Goal: Transaction & Acquisition: Book appointment/travel/reservation

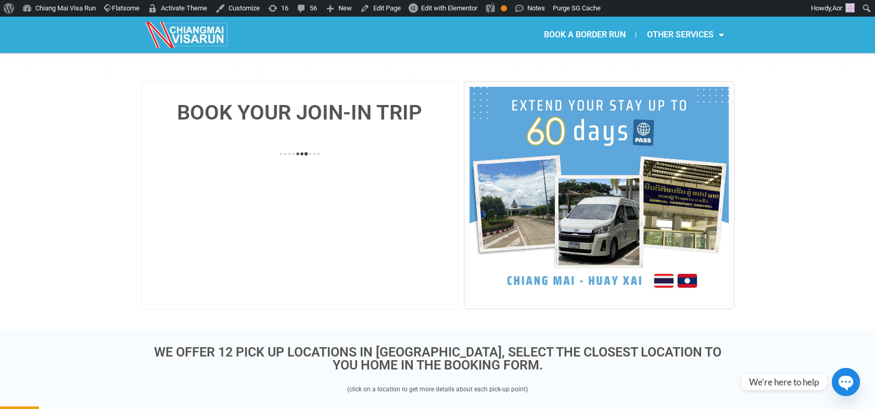
scroll to position [173, 0]
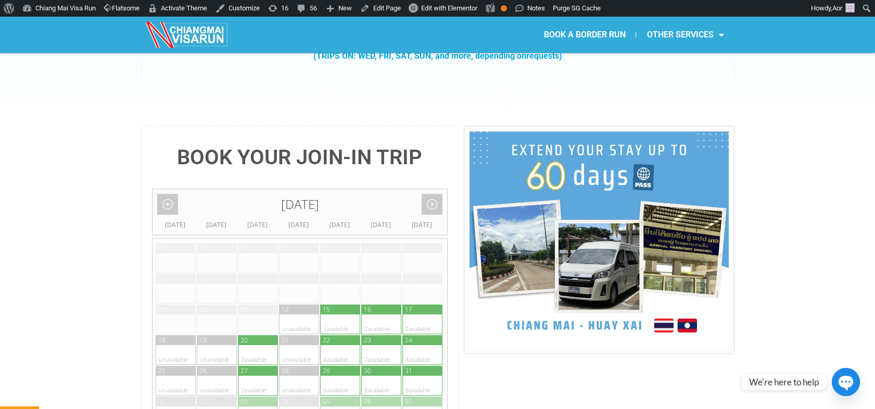
click at [369, 315] on div at bounding box center [371, 325] width 20 height 20
type input "16 August 2025"
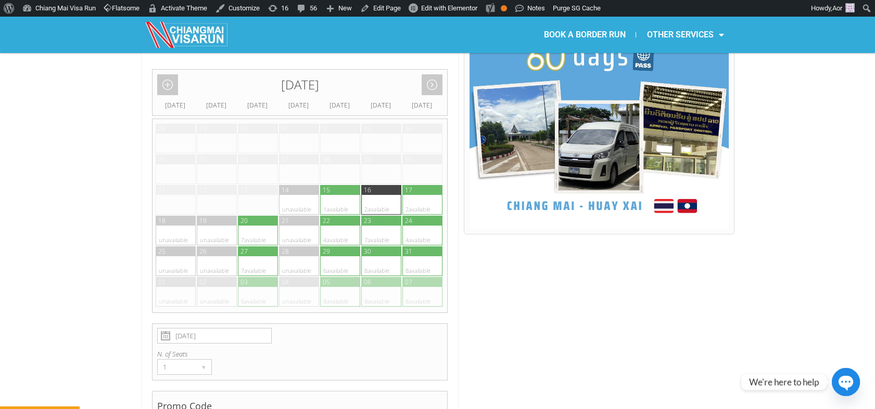
scroll to position [214, 0]
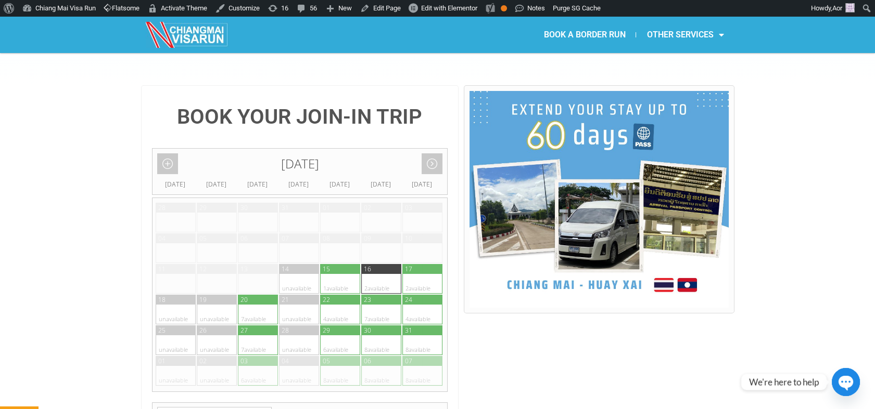
click at [367, 274] on div at bounding box center [371, 284] width 20 height 20
radio input "true"
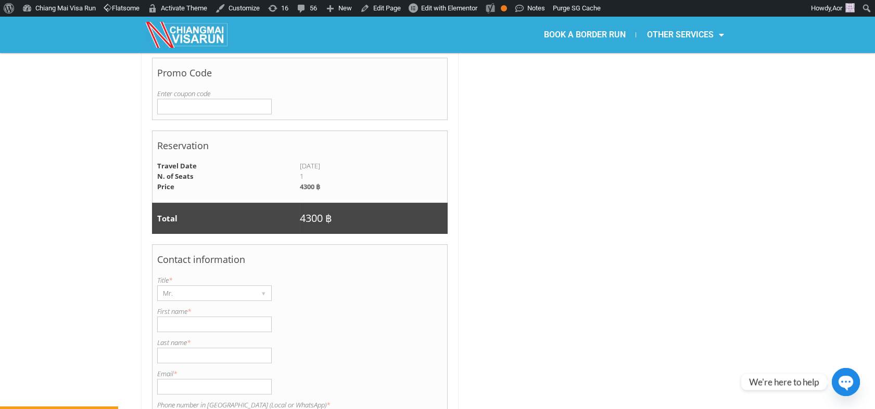
scroll to position [676, 0]
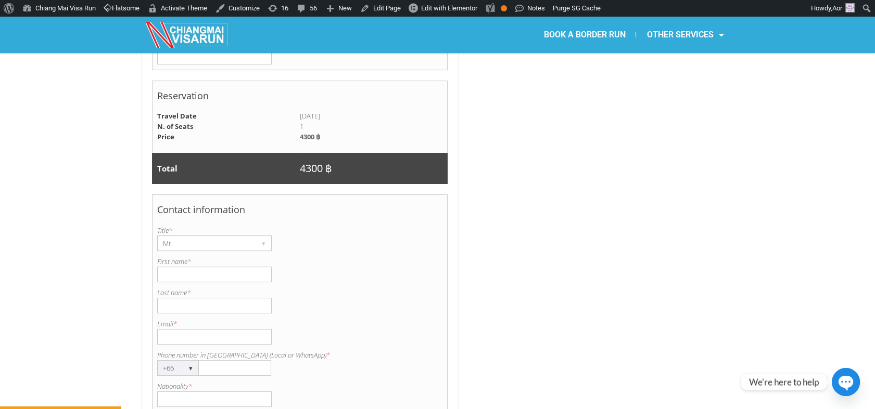
click at [193, 329] on input "Email *" at bounding box center [214, 337] width 114 height 16
paste input "tomiaitbayeva777@gmail.com"
type input "tomiaitbayeva777@gmail.com"
drag, startPoint x: 175, startPoint y: 211, endPoint x: 177, endPoint y: 216, distance: 5.6
click at [175, 236] on div "Mr." at bounding box center [205, 243] width 94 height 15
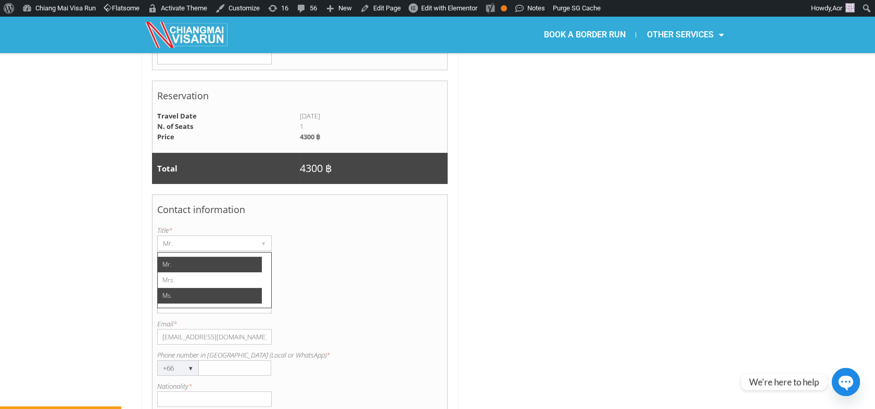
click at [174, 288] on li "Ms." at bounding box center [210, 296] width 104 height 16
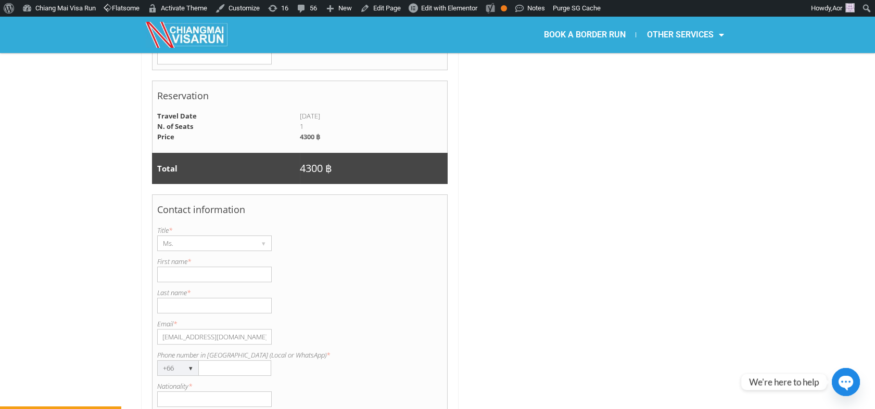
click at [173, 267] on input "First name *" at bounding box center [214, 275] width 114 height 16
paste input "Tomiris"
click at [177, 267] on input "Tomiris" at bounding box center [214, 275] width 114 height 16
type input "Tomiris"
click at [173, 298] on input "Last name *" at bounding box center [214, 306] width 114 height 16
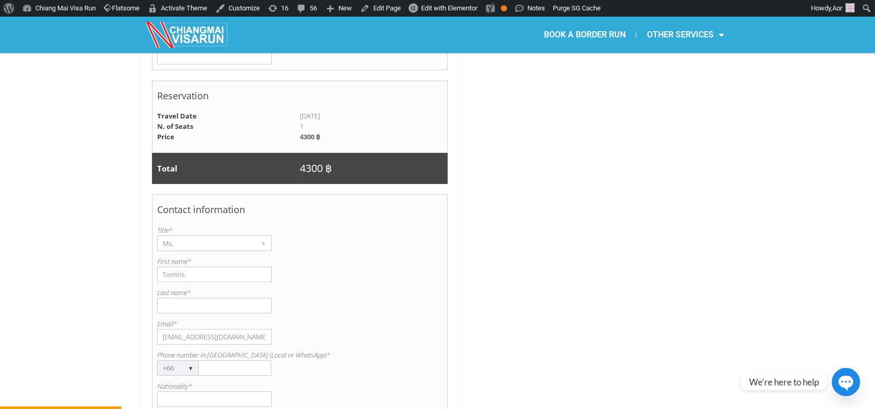
paste input "Aitbayeva"
click at [177, 298] on input "Aitbayeva" at bounding box center [214, 306] width 114 height 16
type input "Aitbayeva"
click at [227, 361] on input "Phone number in Thailand (Local or WhatsApp) *" at bounding box center [235, 369] width 72 height 16
paste input "875772376"
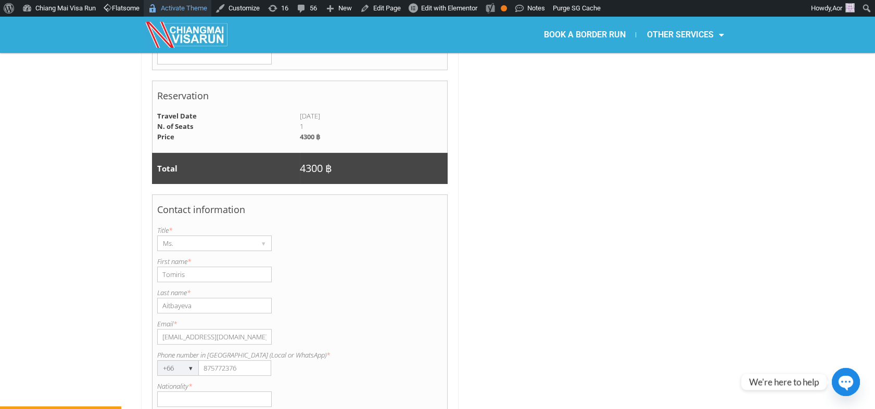
type input "875772376"
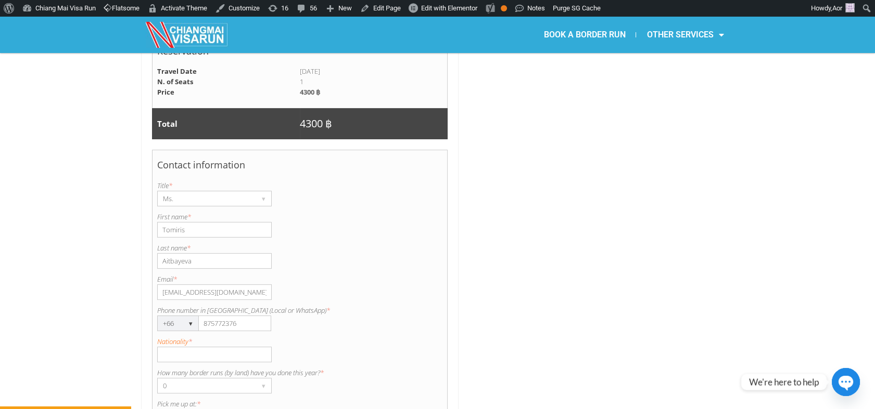
scroll to position [734, 0]
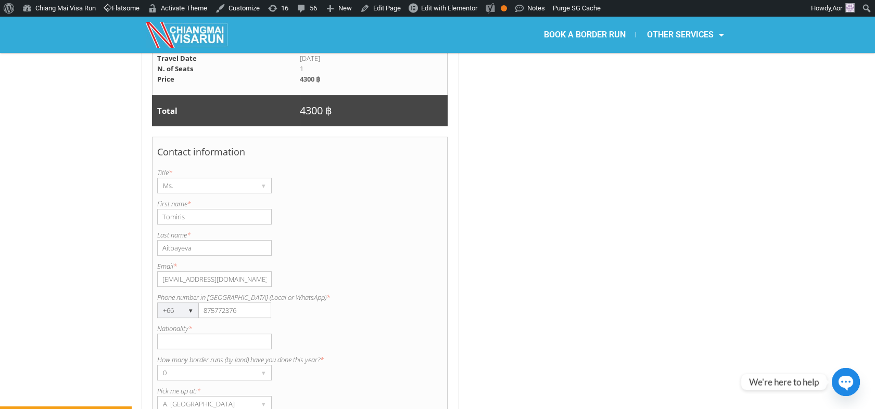
click at [184, 334] on input "Nationality *" at bounding box center [214, 342] width 114 height 16
paste input "[GEOGRAPHIC_DATA]"
click at [176, 334] on input "[GEOGRAPHIC_DATA]" at bounding box center [214, 342] width 114 height 16
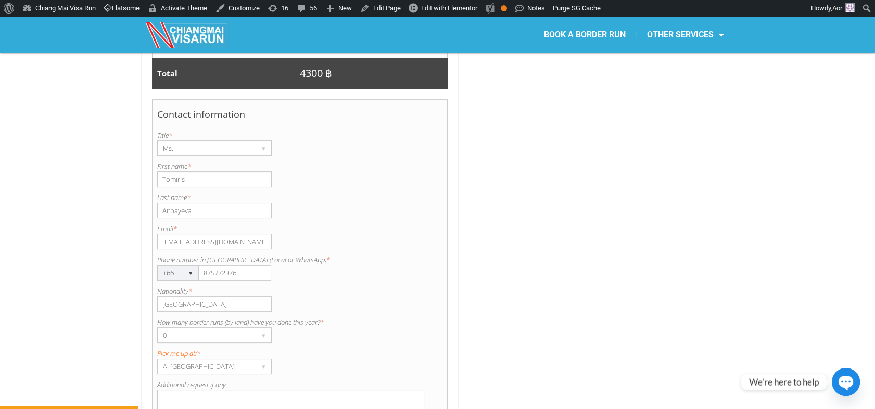
scroll to position [792, 0]
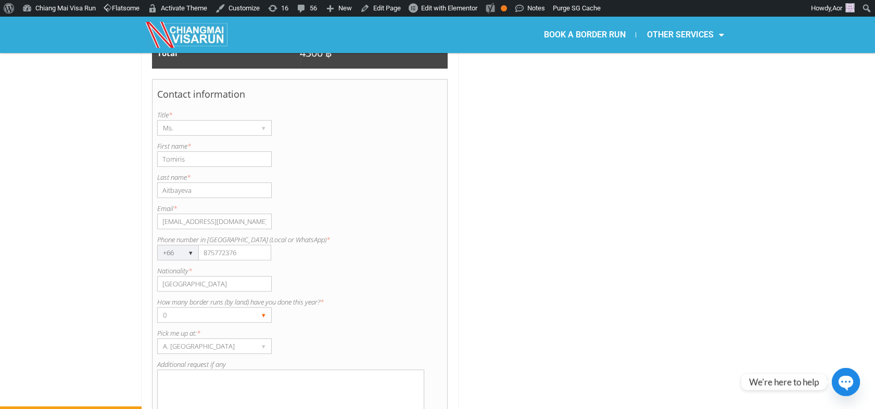
type input "[GEOGRAPHIC_DATA]"
click at [183, 308] on div "0" at bounding box center [205, 315] width 94 height 15
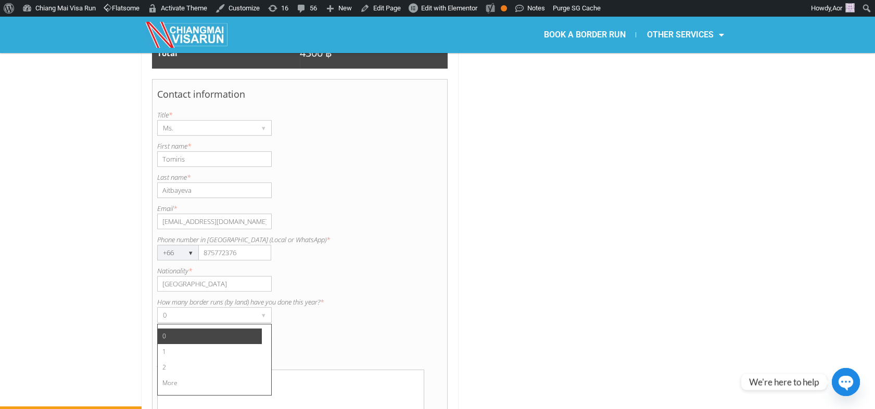
click at [179, 344] on li "1" at bounding box center [210, 352] width 104 height 16
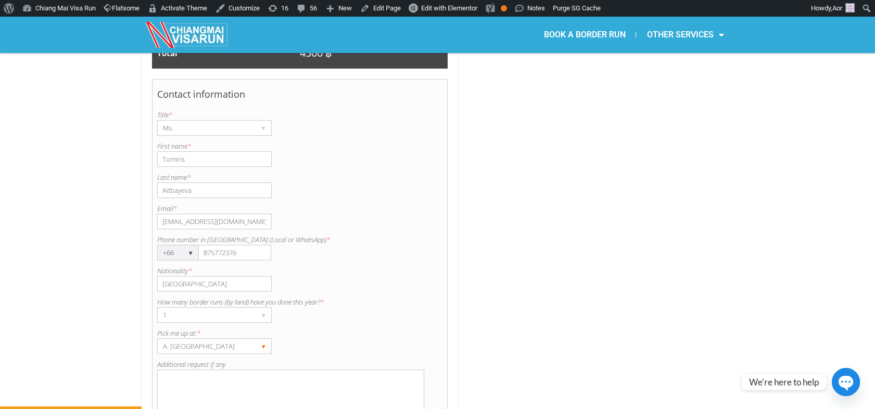
click at [180, 339] on div "A. [GEOGRAPHIC_DATA]" at bounding box center [205, 346] width 94 height 15
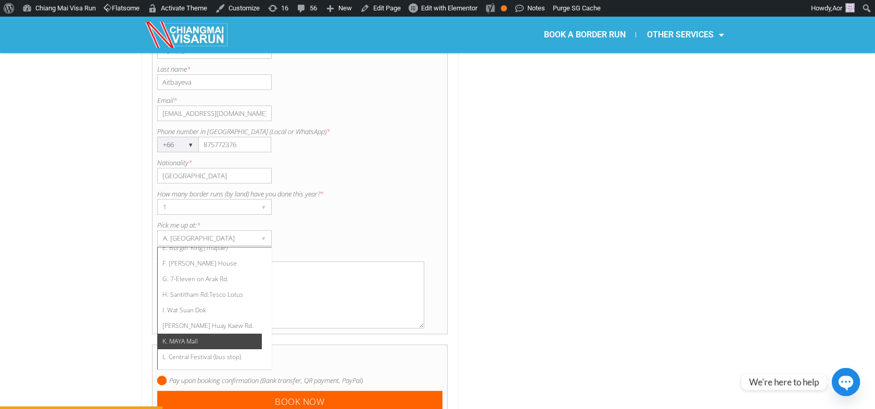
scroll to position [907, 0]
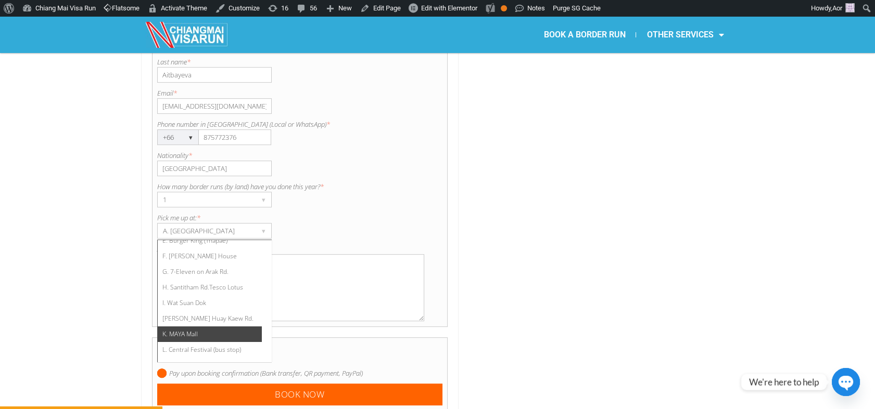
click at [226, 327] on li "K. MAYA Mall" at bounding box center [210, 335] width 104 height 16
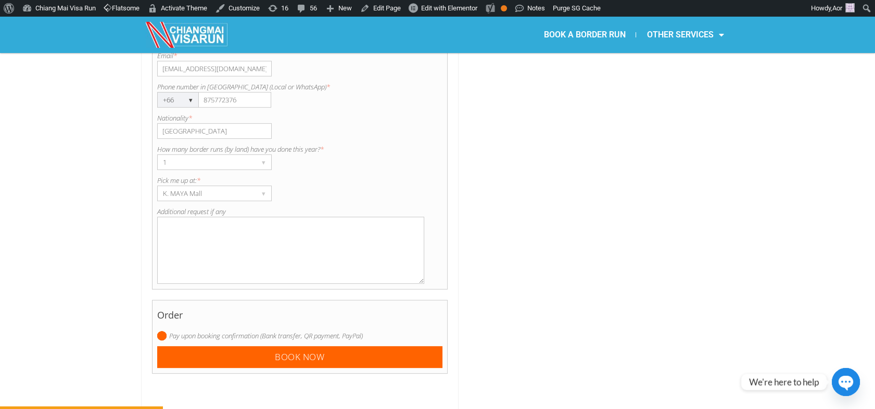
scroll to position [966, 0]
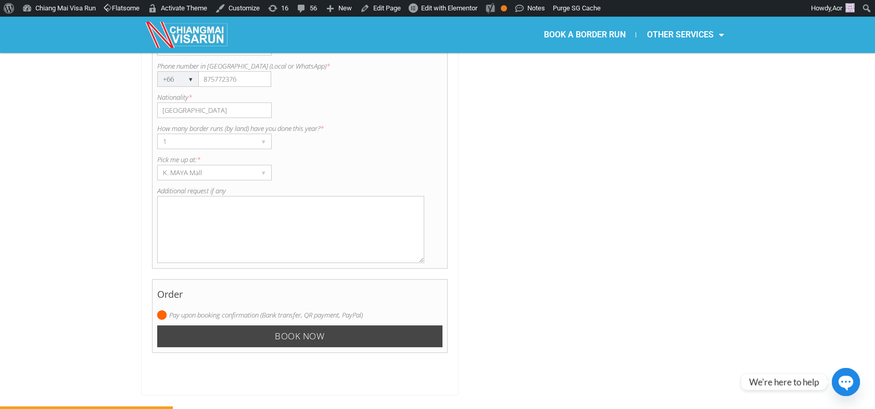
click at [229, 326] on input "Book now" at bounding box center [300, 337] width 286 height 22
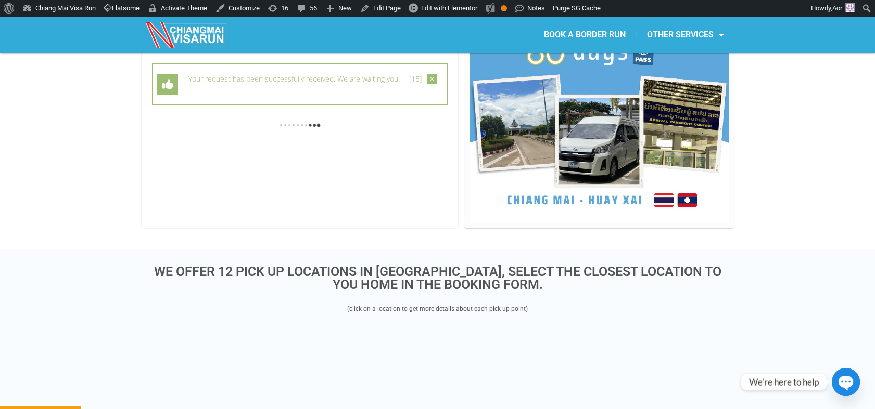
scroll to position [286, 0]
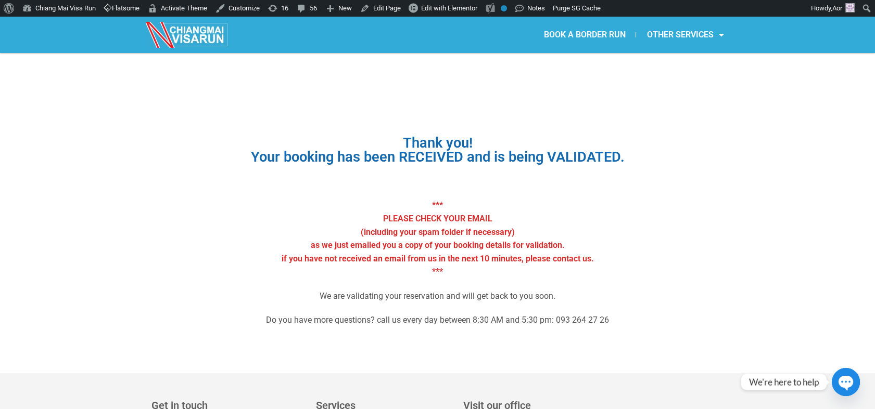
click at [579, 32] on link "BOOK A BORDER RUN" at bounding box center [584, 35] width 103 height 24
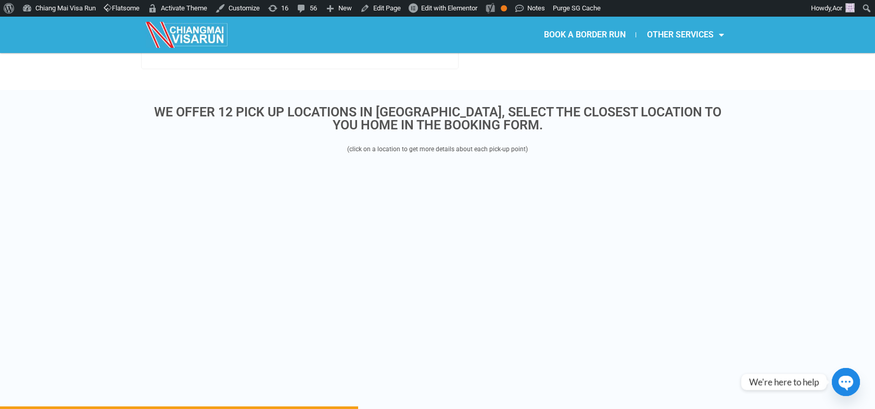
scroll to position [1967, 0]
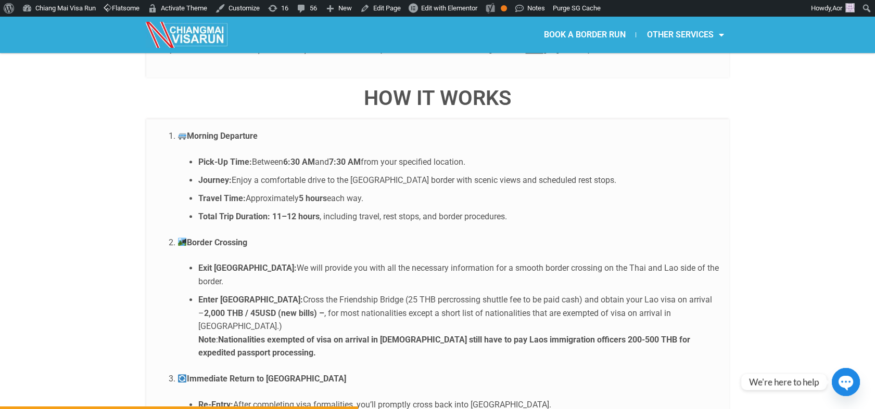
drag, startPoint x: 439, startPoint y: 286, endPoint x: 578, endPoint y: 293, distance: 138.6
click at [578, 293] on li "Enter [GEOGRAPHIC_DATA]: Cross the Friendship Bridge (25 THB percrossing shuttl…" at bounding box center [458, 326] width 520 height 67
copy strong "o pay Laos immigration officers 200-500 THB for expedited passport processing."
click at [668, 301] on li "Enter [GEOGRAPHIC_DATA]: Cross the Friendship Bridge (25 THB percrossing shuttl…" at bounding box center [458, 326] width 520 height 67
click at [638, 335] on strong "Nationalities exempted of visa on arrival in [DEMOGRAPHIC_DATA] still have to p…" at bounding box center [444, 346] width 492 height 23
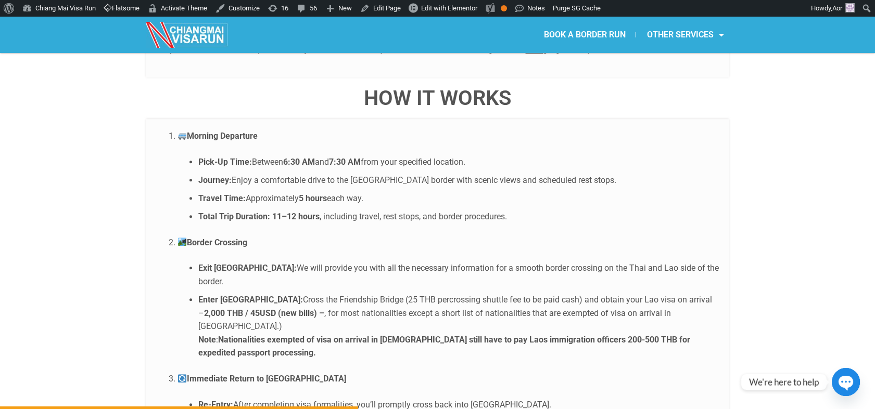
click at [620, 335] on strong "Nationalities exempted of visa on arrival in [DEMOGRAPHIC_DATA] still have to p…" at bounding box center [444, 346] width 492 height 23
drag, startPoint x: 612, startPoint y: 285, endPoint x: 620, endPoint y: 296, distance: 13.7
click at [620, 296] on li "Enter [GEOGRAPHIC_DATA]: Cross the Friendship Bridge (25 THB percrossing shuttl…" at bounding box center [458, 326] width 520 height 67
copy strong "for expedited passport processing."
